Goal: Go to known website: Go to known website

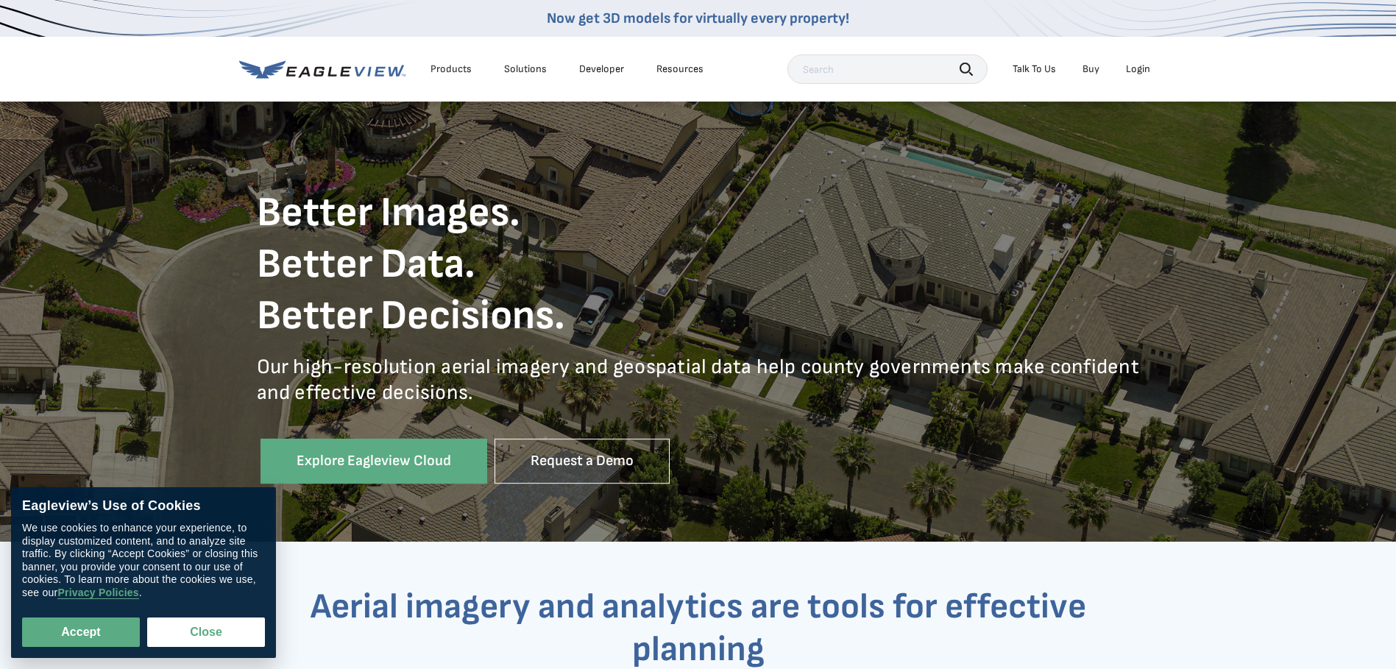
click at [1133, 62] on li "Login" at bounding box center [1137, 69] width 39 height 22
click at [1137, 68] on div "Login" at bounding box center [1138, 69] width 24 height 13
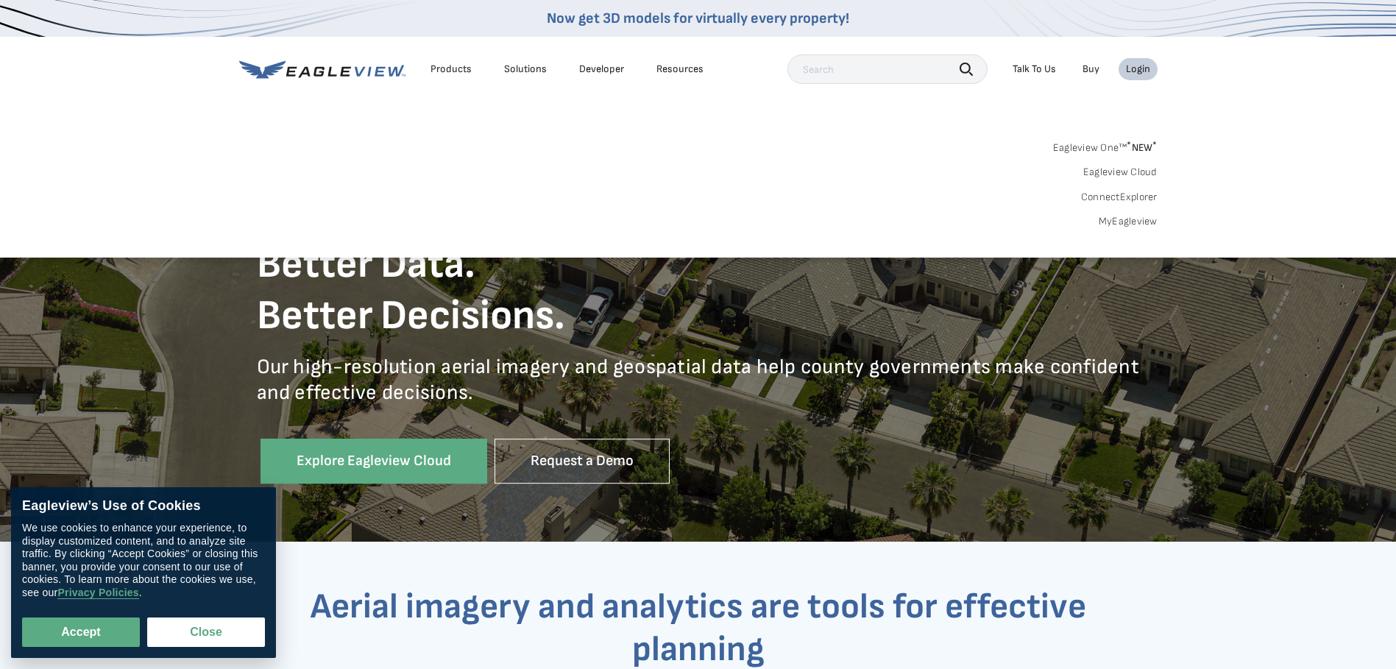
click at [1124, 220] on link "MyEagleview" at bounding box center [1127, 221] width 59 height 13
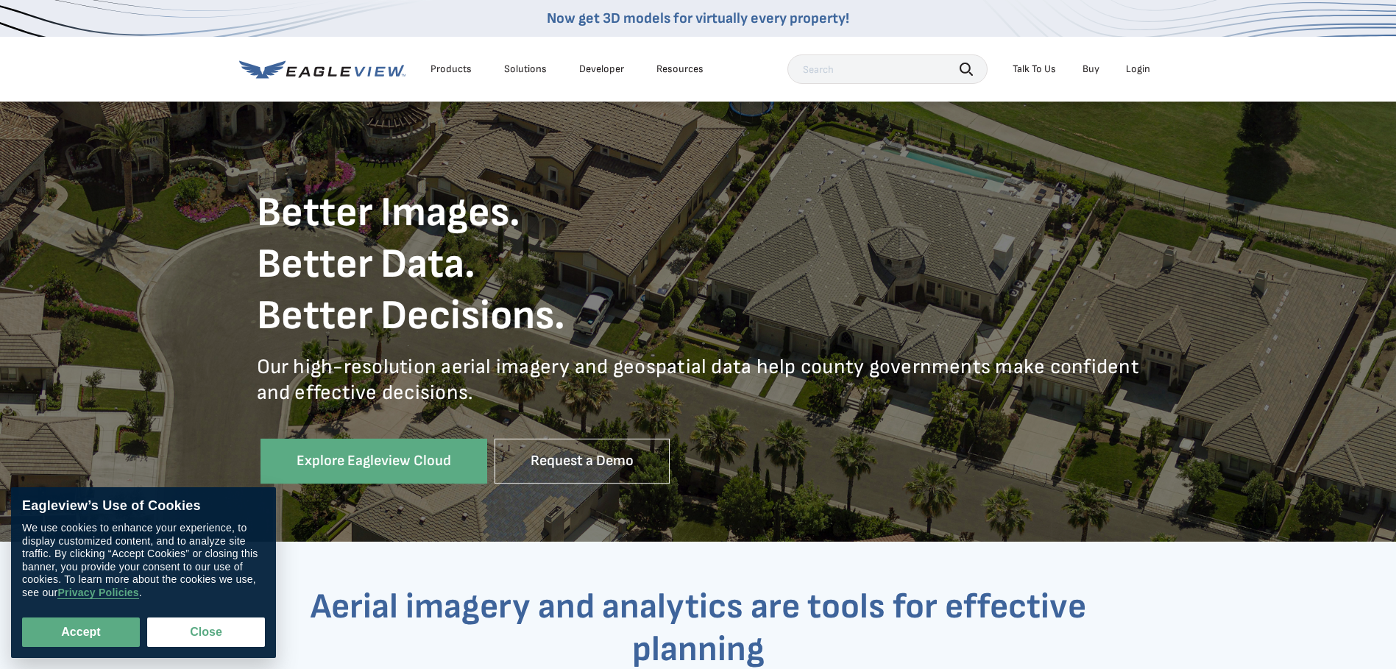
click at [1140, 69] on div "Login" at bounding box center [1138, 69] width 24 height 13
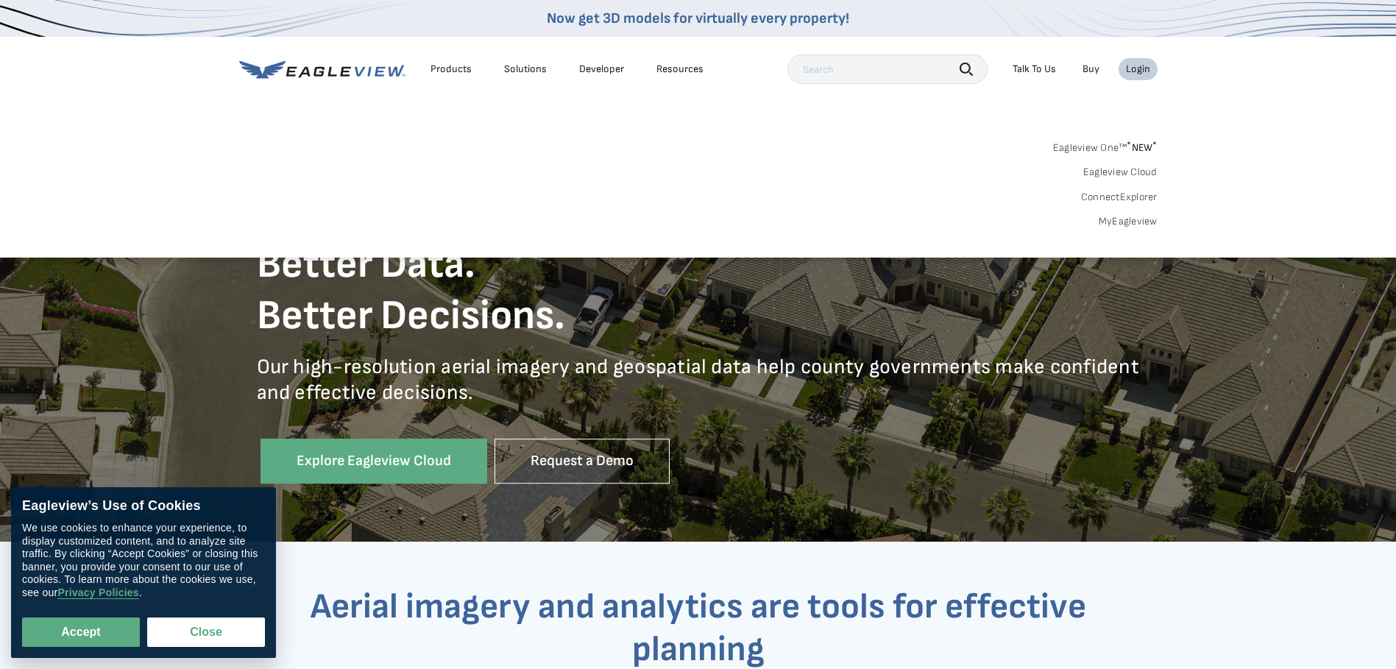
click at [1127, 222] on link "MyEagleview" at bounding box center [1127, 221] width 59 height 13
